Goal: Information Seeking & Learning: Compare options

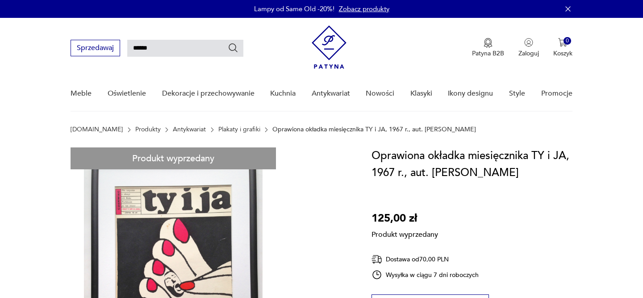
type input "******"
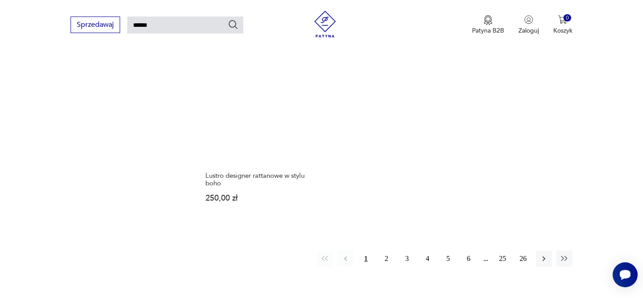
scroll to position [1088, 0]
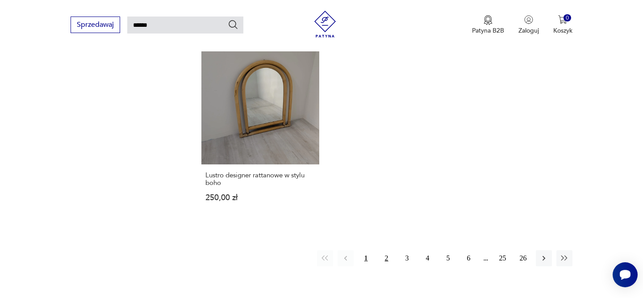
click at [387, 250] on button "2" at bounding box center [386, 258] width 16 height 16
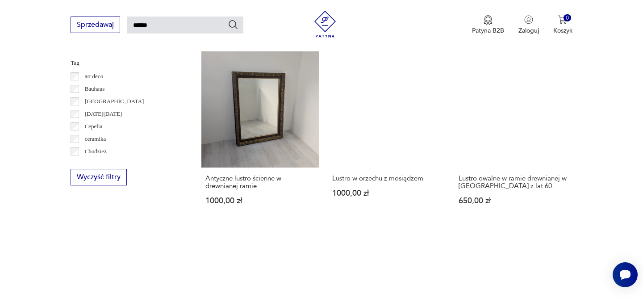
scroll to position [718, 0]
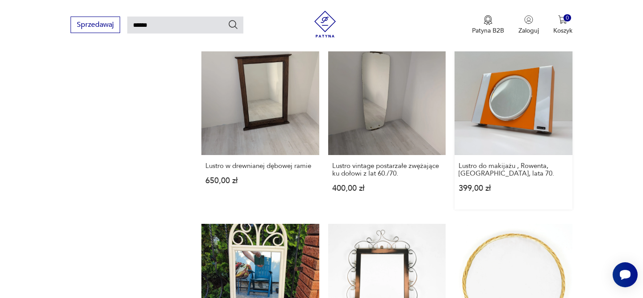
click at [516, 123] on link "Lustro do makijażu , Rowenta, Niemcy, lata 70. 399,00 zł" at bounding box center [512, 123] width 117 height 172
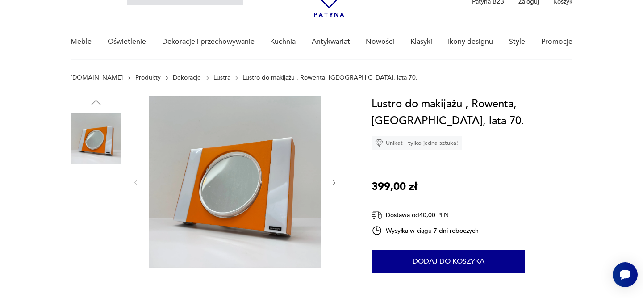
scroll to position [63, 0]
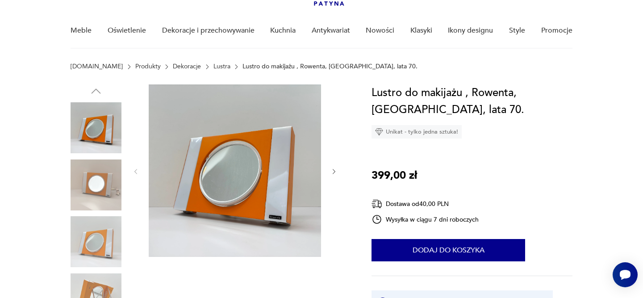
click at [333, 175] on button "button" at bounding box center [334, 171] width 8 height 9
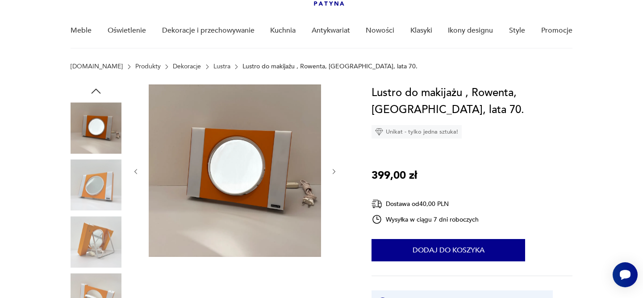
click at [334, 174] on icon "button" at bounding box center [334, 172] width 8 height 8
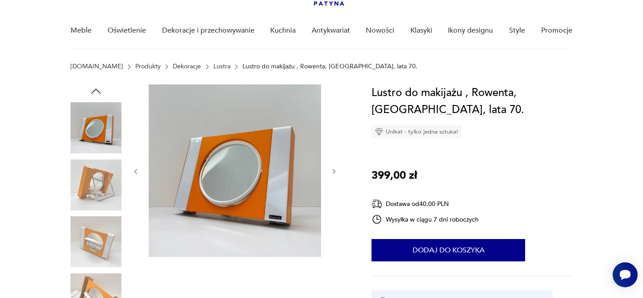
click at [334, 173] on icon "button" at bounding box center [334, 172] width 8 height 8
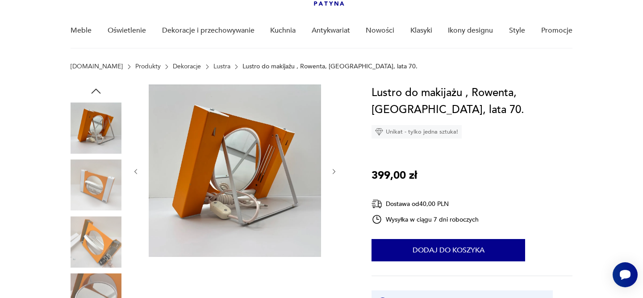
click at [335, 171] on icon "button" at bounding box center [334, 172] width 8 height 8
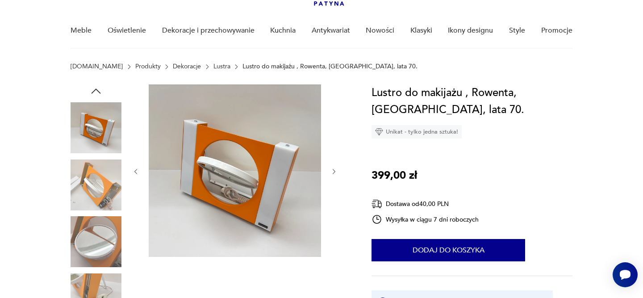
click at [335, 171] on icon "button" at bounding box center [334, 172] width 8 height 8
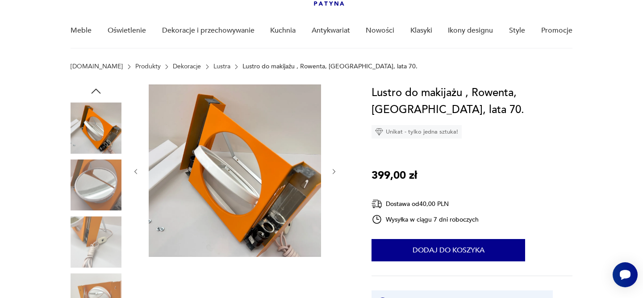
click at [334, 173] on icon "button" at bounding box center [334, 172] width 8 height 8
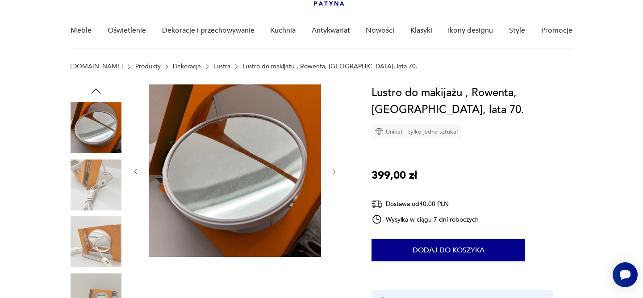
click at [335, 171] on icon "button" at bounding box center [334, 172] width 8 height 8
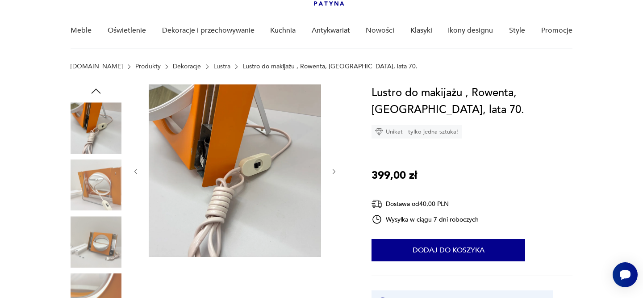
click at [335, 170] on icon "button" at bounding box center [334, 172] width 8 height 8
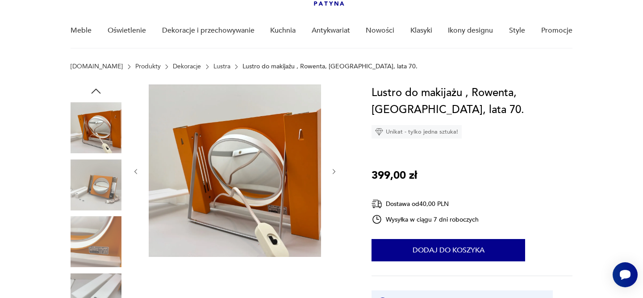
click at [335, 171] on icon "button" at bounding box center [333, 171] width 3 height 5
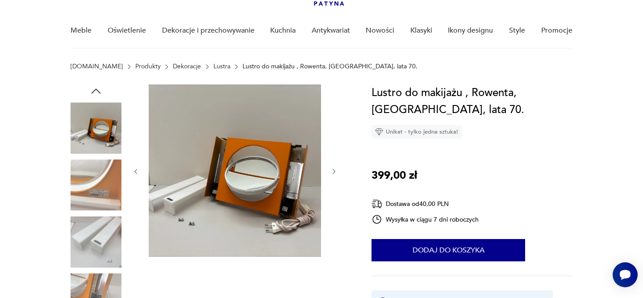
click at [335, 171] on icon "button" at bounding box center [333, 171] width 3 height 5
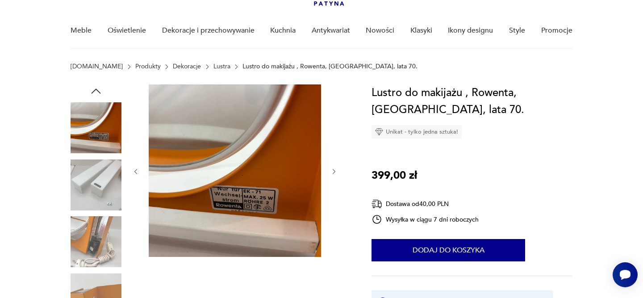
click at [335, 171] on icon "button" at bounding box center [333, 171] width 3 height 5
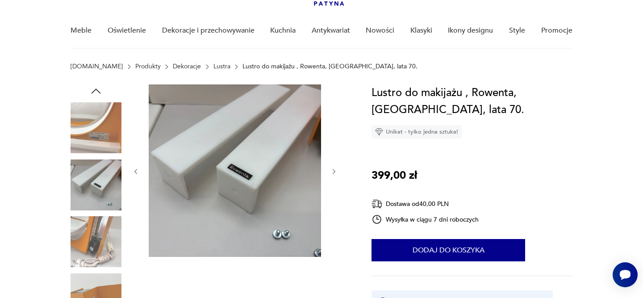
click at [335, 171] on icon "button" at bounding box center [333, 171] width 3 height 5
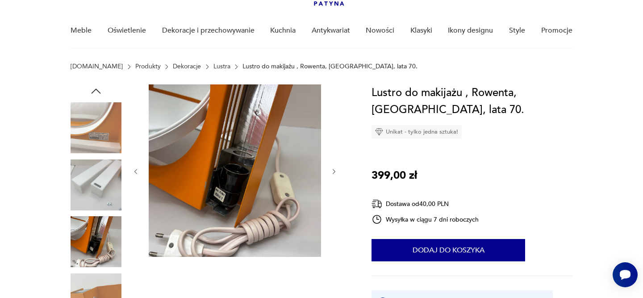
click at [335, 171] on icon "button" at bounding box center [333, 171] width 3 height 5
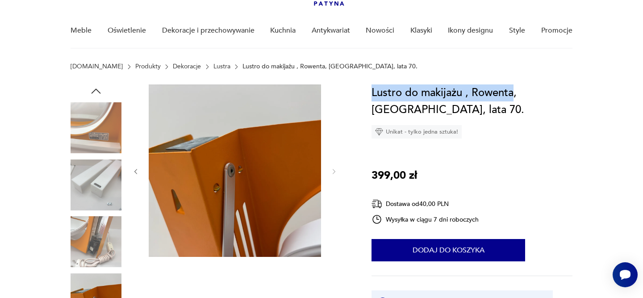
drag, startPoint x: 513, startPoint y: 92, endPoint x: 372, endPoint y: 93, distance: 141.5
click at [372, 93] on h1 "Lustro do makijażu , Rowenta, Niemcy, lata 70." at bounding box center [471, 101] width 200 height 34
click at [100, 94] on icon "button" at bounding box center [95, 90] width 13 height 13
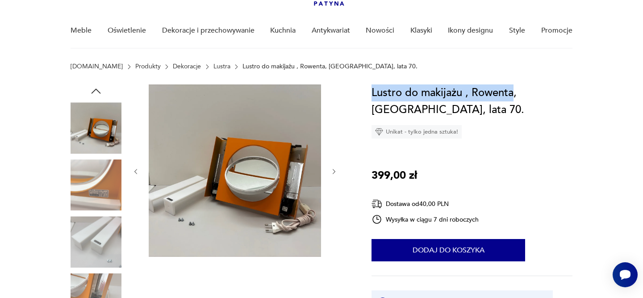
click at [100, 94] on icon "button" at bounding box center [95, 90] width 13 height 13
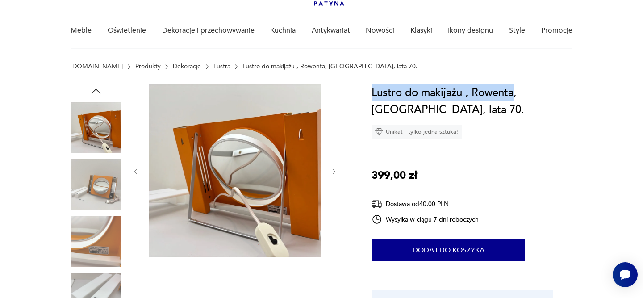
click at [100, 94] on icon "button" at bounding box center [95, 90] width 13 height 13
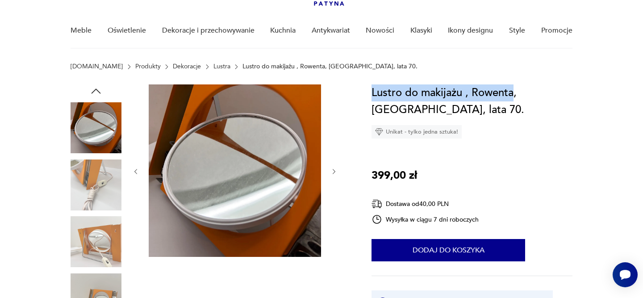
click at [100, 94] on icon "button" at bounding box center [95, 90] width 13 height 13
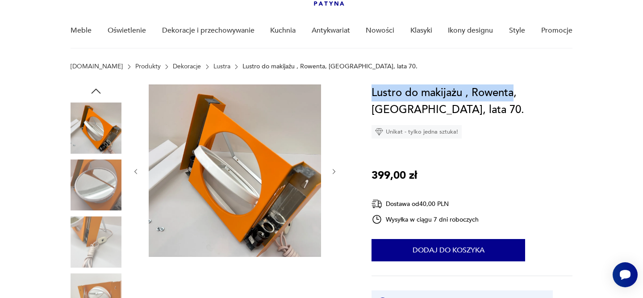
click at [100, 94] on icon "button" at bounding box center [95, 90] width 13 height 13
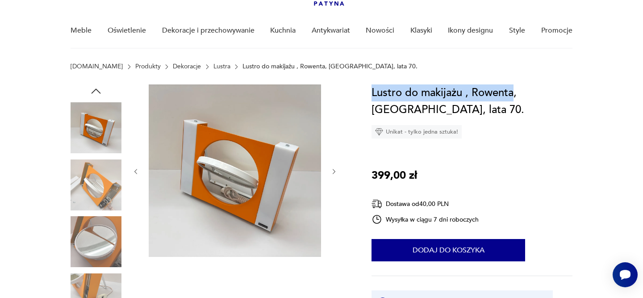
click at [100, 94] on icon "button" at bounding box center [95, 90] width 13 height 13
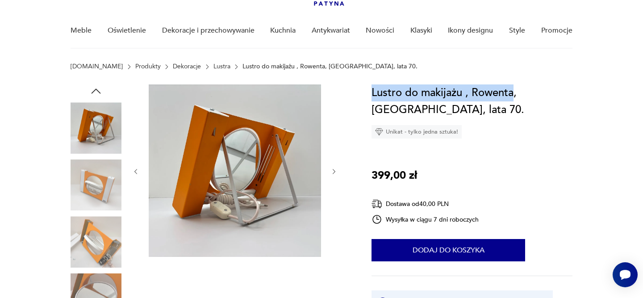
click at [100, 94] on icon "button" at bounding box center [95, 90] width 13 height 13
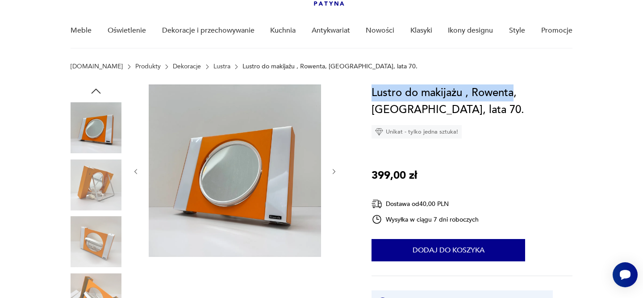
click at [100, 94] on icon "button" at bounding box center [95, 90] width 13 height 13
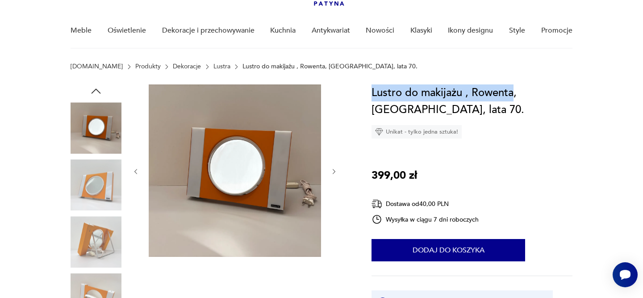
click at [100, 94] on icon "button" at bounding box center [95, 90] width 13 height 13
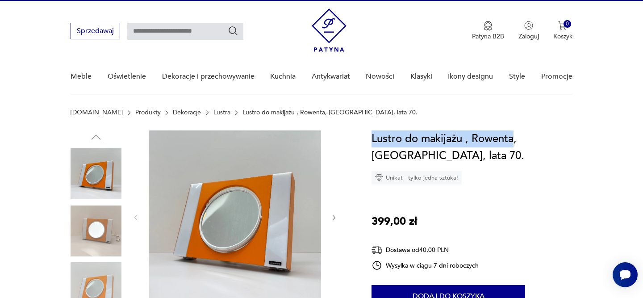
scroll to position [14, 0]
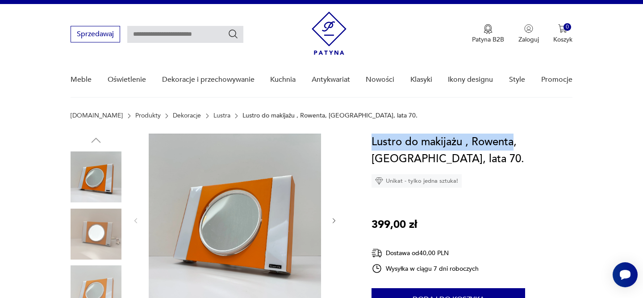
click at [191, 32] on input "text" at bounding box center [185, 34] width 116 height 17
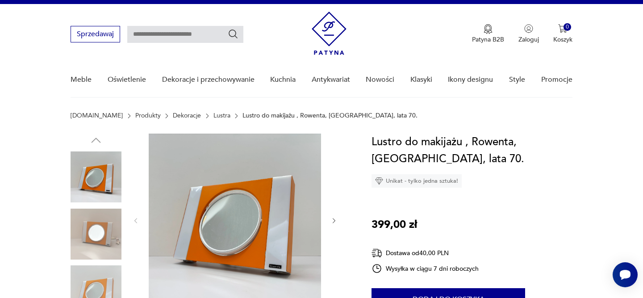
paste input "**********"
type input "**********"
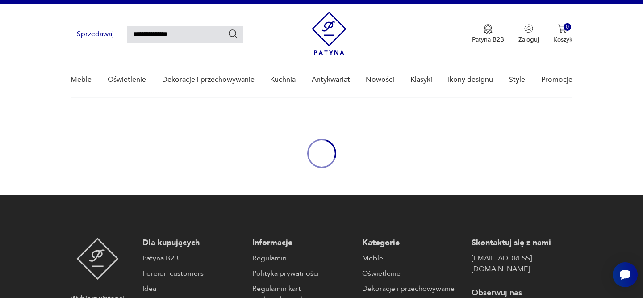
type input "**********"
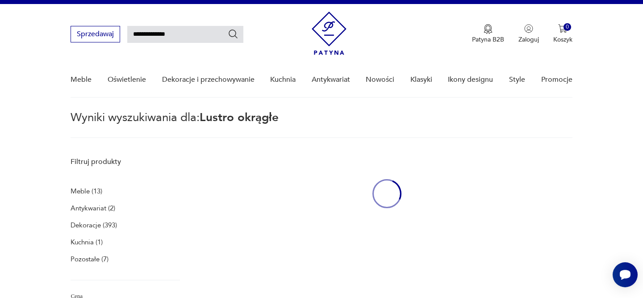
scroll to position [32, 0]
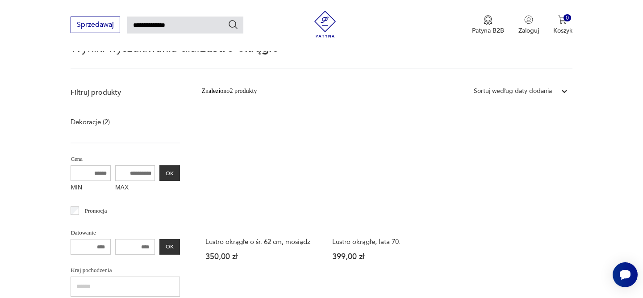
scroll to position [99, 0]
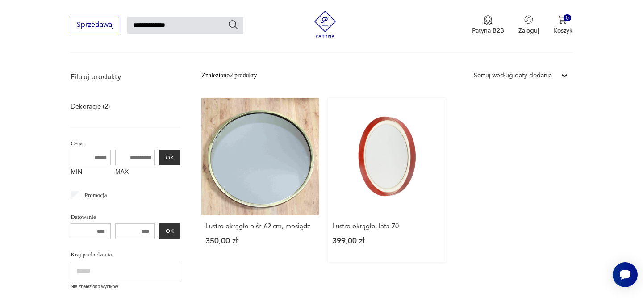
click at [402, 173] on link "Lustro okrągłe, lata 70. 399,00 zł" at bounding box center [386, 180] width 117 height 164
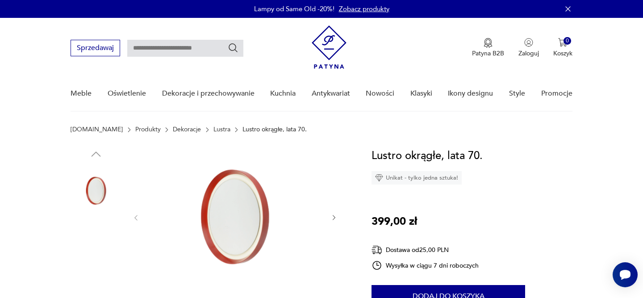
scroll to position [81, 0]
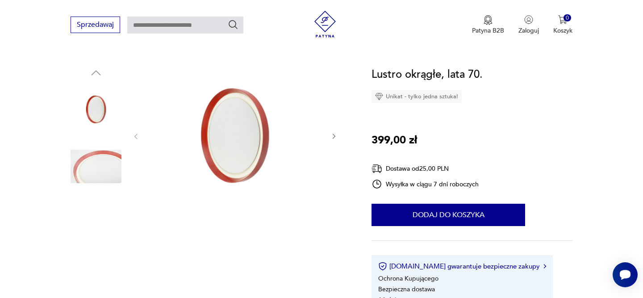
click at [97, 165] on img at bounding box center [96, 166] width 51 height 51
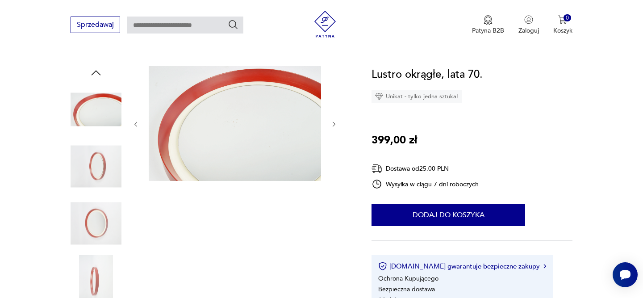
click at [99, 171] on img at bounding box center [96, 166] width 51 height 51
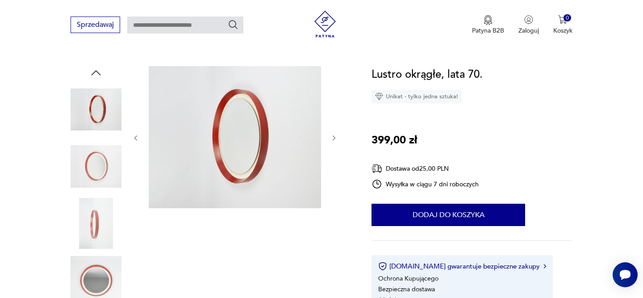
click at [99, 159] on img at bounding box center [96, 166] width 51 height 51
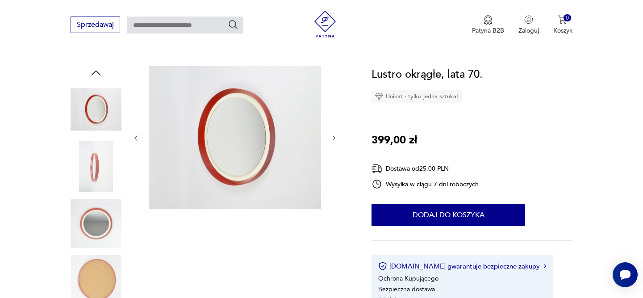
click at [103, 272] on img at bounding box center [96, 280] width 51 height 51
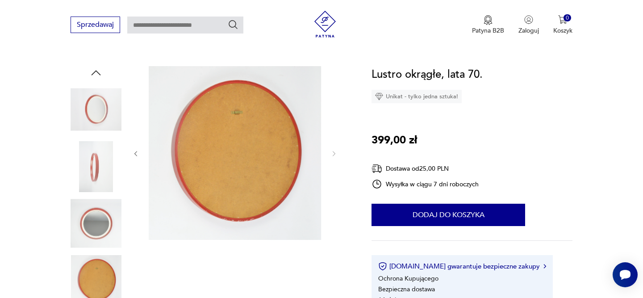
click at [101, 223] on img at bounding box center [96, 223] width 51 height 51
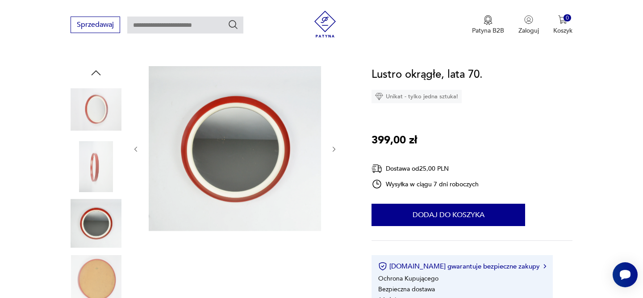
click at [98, 170] on img at bounding box center [96, 166] width 51 height 51
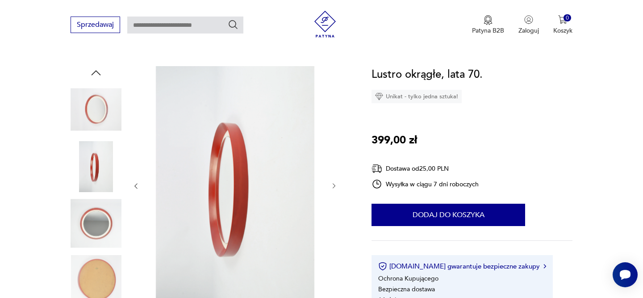
click at [99, 111] on img at bounding box center [96, 109] width 51 height 51
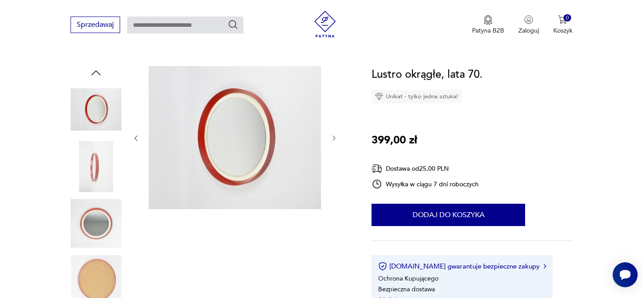
click at [85, 238] on img at bounding box center [96, 223] width 51 height 51
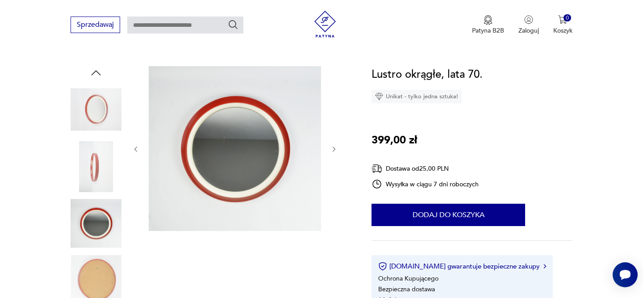
click at [335, 149] on icon "button" at bounding box center [334, 149] width 8 height 8
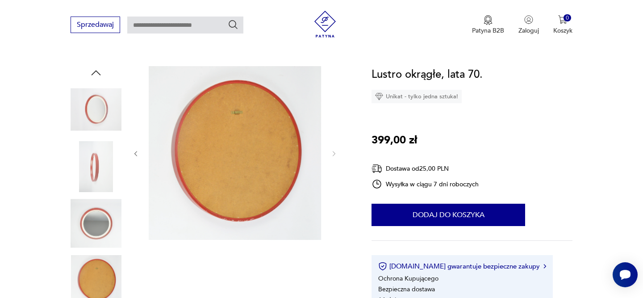
click at [105, 175] on img at bounding box center [96, 166] width 51 height 51
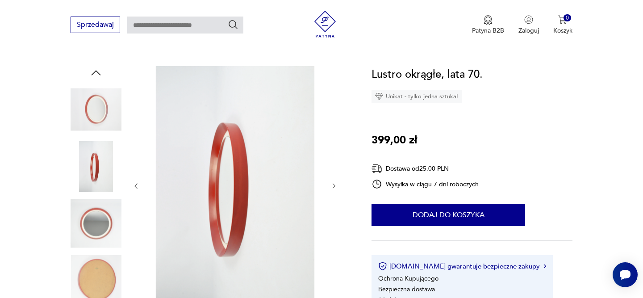
click at [97, 116] on img at bounding box center [96, 109] width 51 height 51
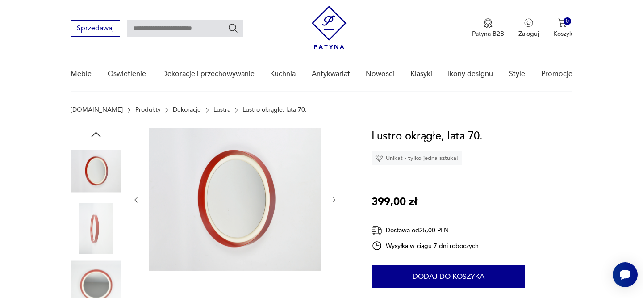
scroll to position [19, 0]
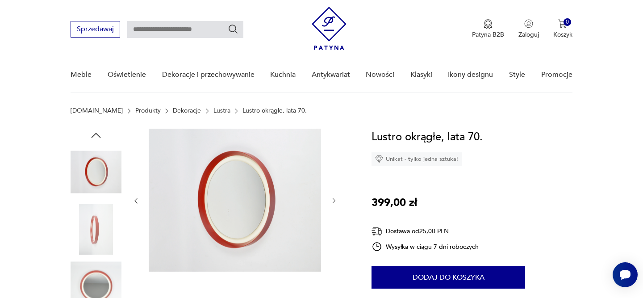
click at [97, 137] on icon "button" at bounding box center [95, 135] width 13 height 13
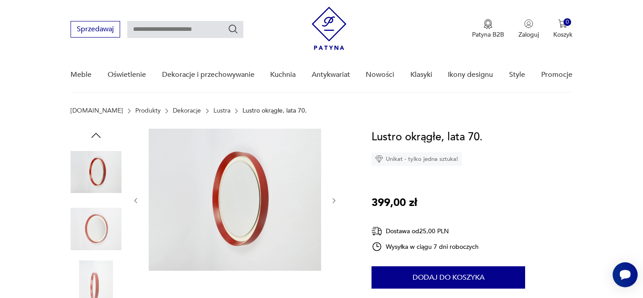
type input "**********"
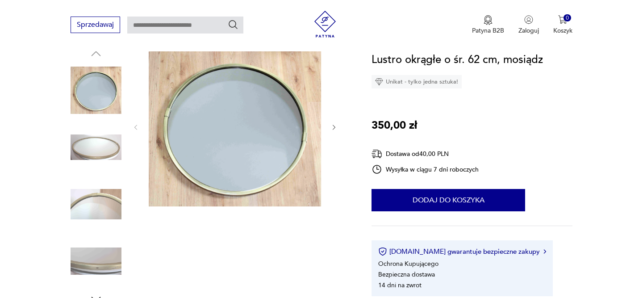
click at [334, 128] on icon "button" at bounding box center [334, 128] width 8 height 8
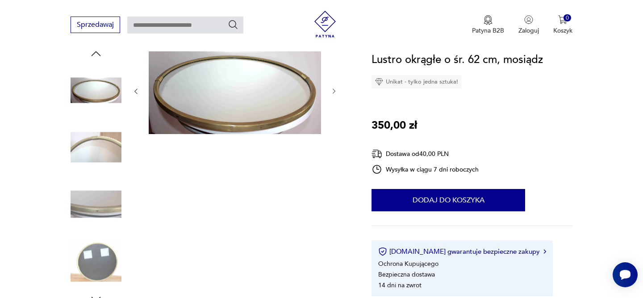
click at [335, 91] on icon "button" at bounding box center [334, 91] width 8 height 8
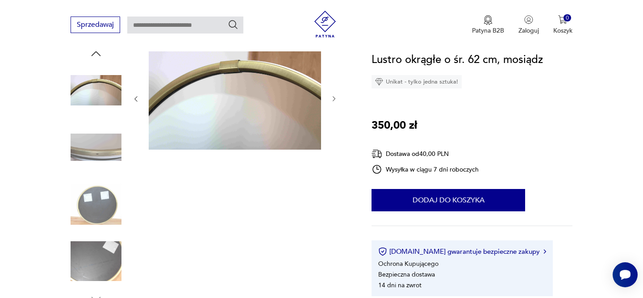
click at [334, 97] on icon "button" at bounding box center [334, 99] width 8 height 8
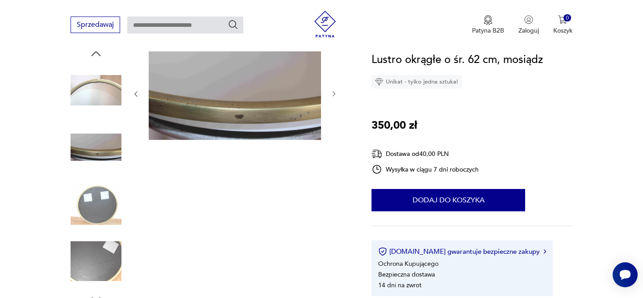
click at [334, 98] on div at bounding box center [234, 94] width 205 height 94
click at [333, 92] on icon "button" at bounding box center [334, 94] width 8 height 8
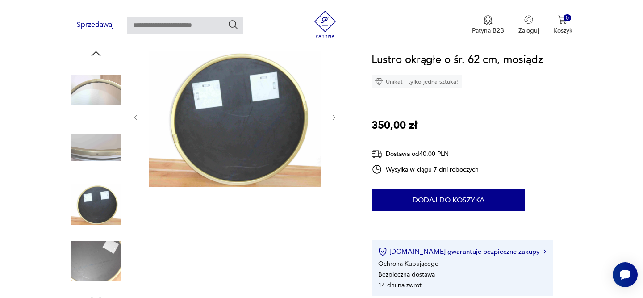
click at [332, 114] on icon "button" at bounding box center [334, 118] width 8 height 8
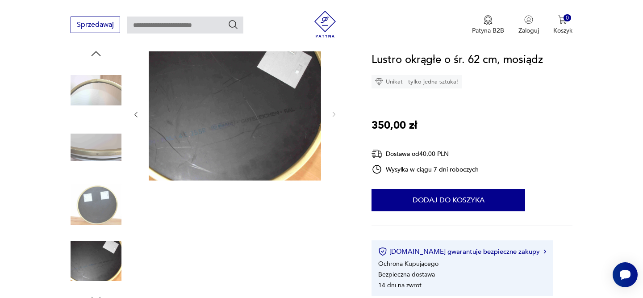
click at [94, 151] on img at bounding box center [96, 147] width 51 height 51
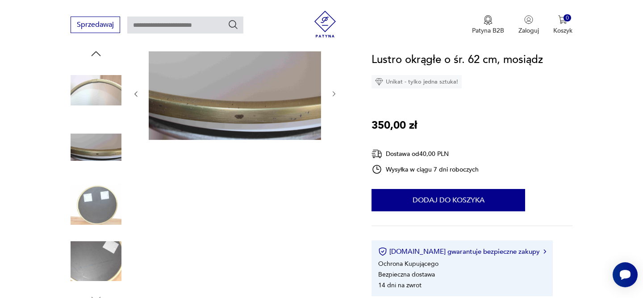
click at [96, 96] on img at bounding box center [96, 90] width 51 height 51
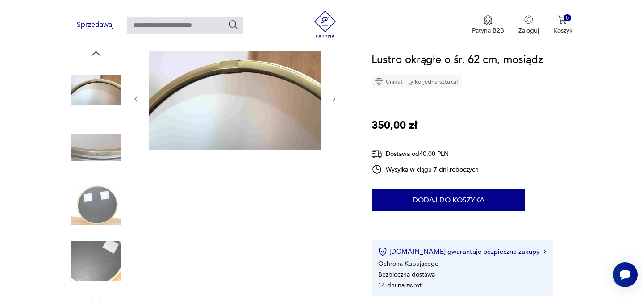
click at [97, 60] on div at bounding box center [96, 176] width 51 height 259
click at [94, 51] on div "Sprzedawaj Patyna B2B Zaloguj 0 Koszyk Twój koszyk ( 0 ) Brak produktów w koszy…" at bounding box center [321, 25] width 643 height 51
click at [96, 54] on icon "button" at bounding box center [95, 53] width 13 height 13
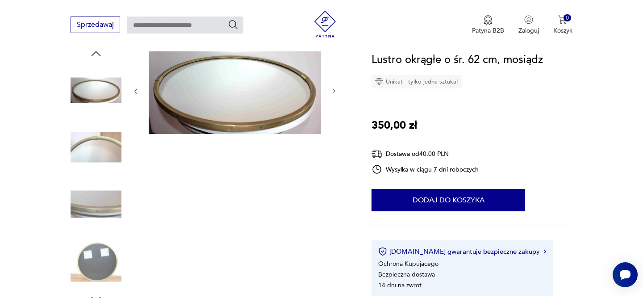
click at [96, 54] on icon "button" at bounding box center [95, 53] width 13 height 13
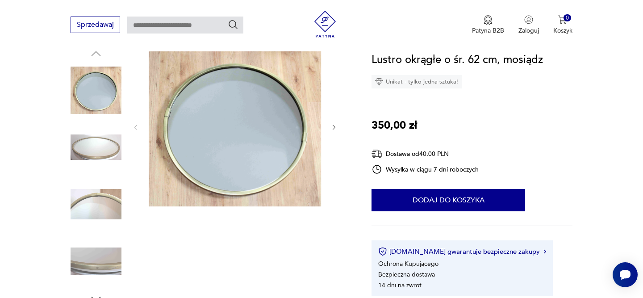
click at [86, 154] on img at bounding box center [96, 147] width 51 height 51
